Goal: Find specific page/section

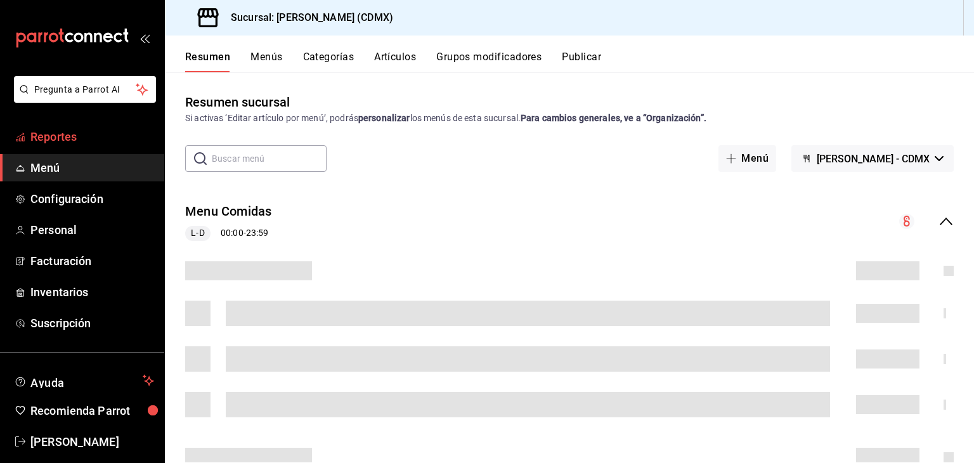
click at [79, 135] on span "Reportes" at bounding box center [92, 136] width 124 height 17
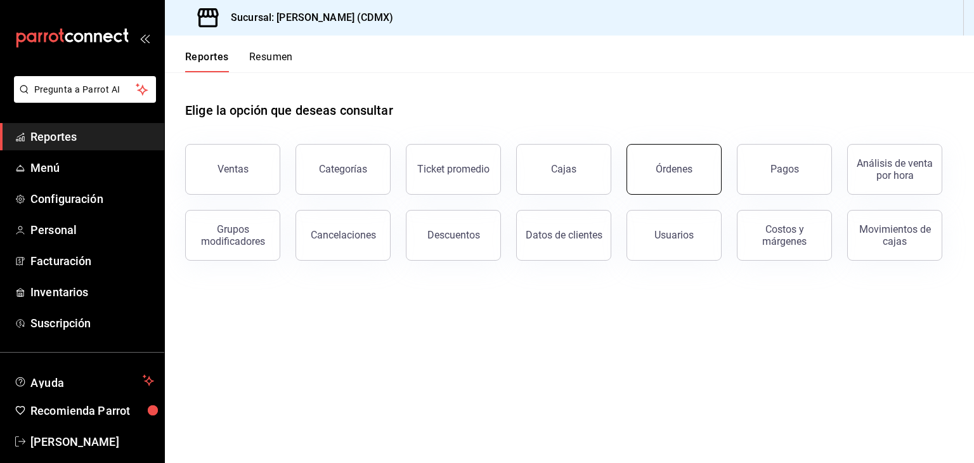
click at [684, 187] on button "Órdenes" at bounding box center [674, 169] width 95 height 51
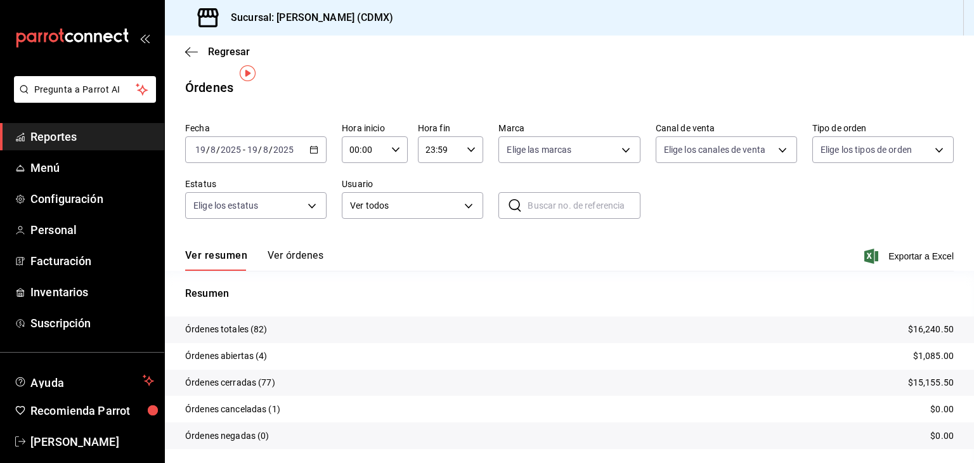
scroll to position [36, 0]
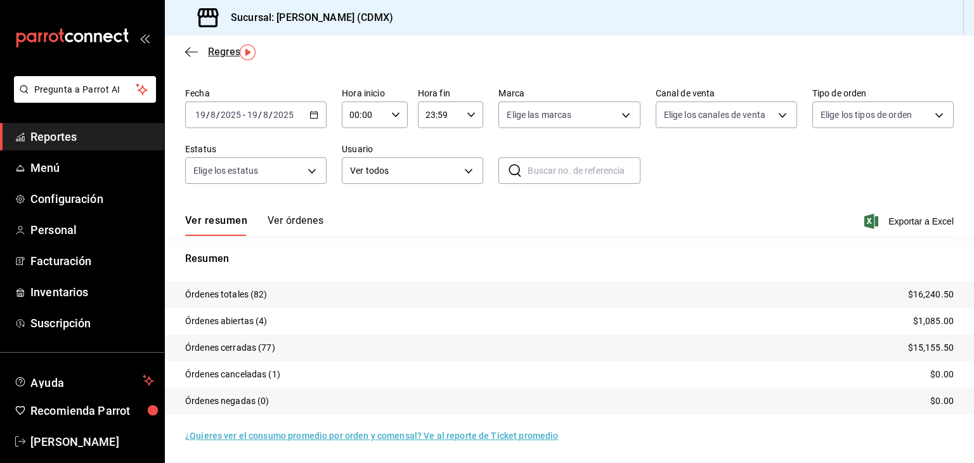
click at [187, 49] on icon "button" at bounding box center [187, 52] width 5 height 10
